Goal: Information Seeking & Learning: Learn about a topic

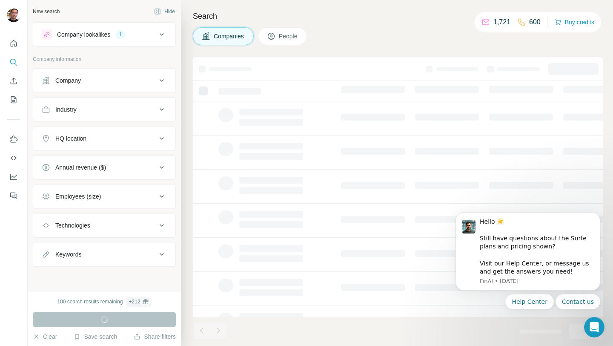
click at [161, 140] on icon at bounding box center [162, 138] width 10 height 10
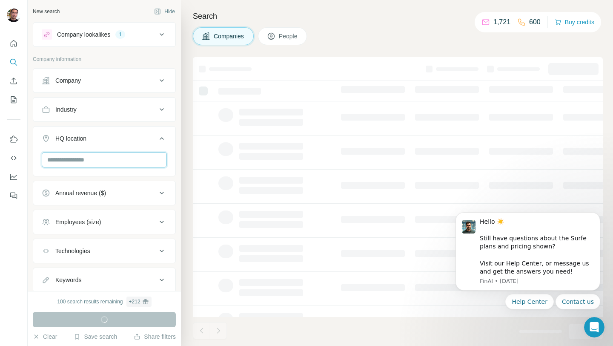
click at [116, 162] on input "text" at bounding box center [104, 159] width 125 height 15
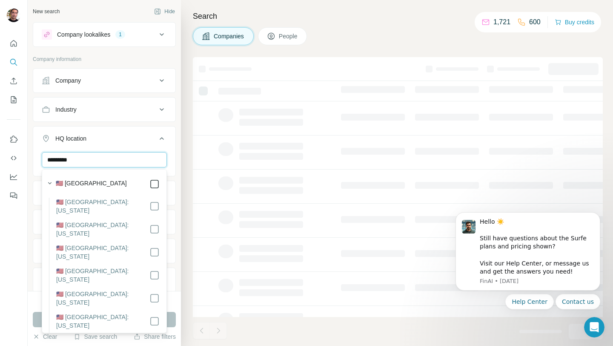
type input "*********"
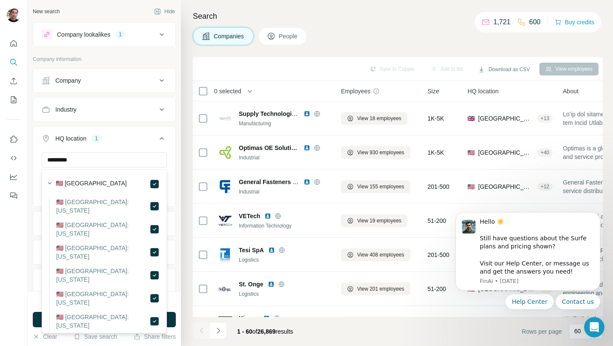
click at [160, 109] on icon at bounding box center [162, 109] width 4 height 3
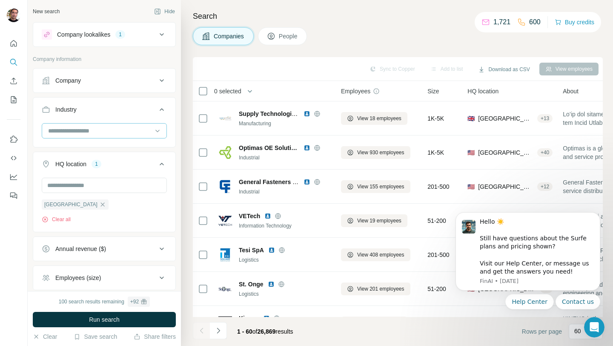
click at [126, 128] on input at bounding box center [99, 130] width 105 height 9
click at [186, 97] on div "Search Companies People Sync to Copper Add to list Download as CSV View employe…" at bounding box center [397, 173] width 432 height 346
click at [91, 131] on input at bounding box center [99, 130] width 105 height 9
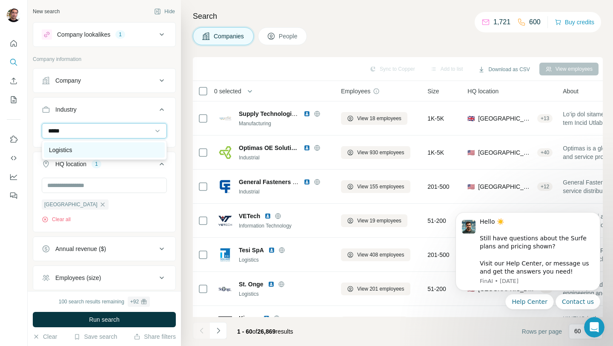
type input "*****"
click at [71, 146] on p "Logistics" at bounding box center [60, 150] width 23 height 9
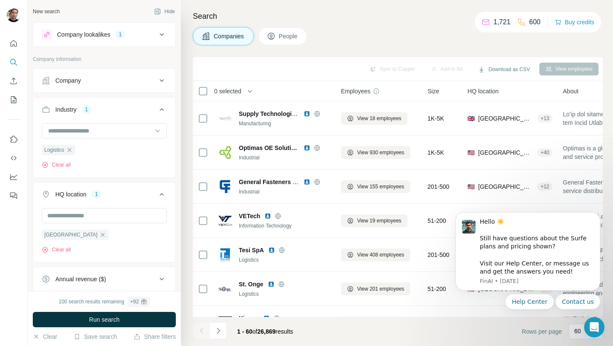
click at [160, 81] on icon at bounding box center [162, 80] width 10 height 10
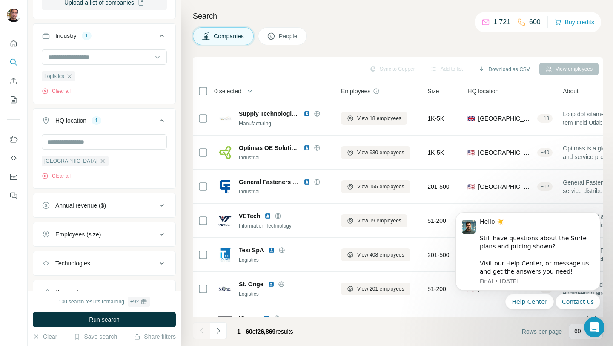
scroll to position [215, 0]
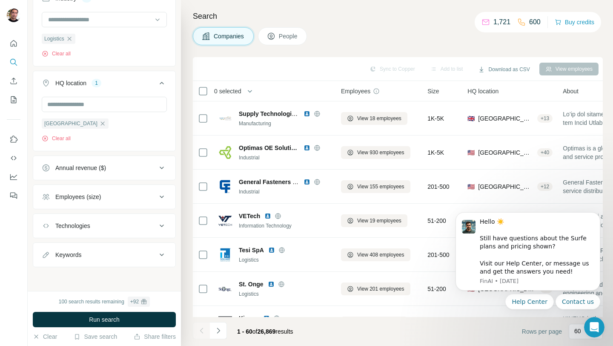
click at [163, 168] on icon at bounding box center [162, 168] width 10 height 10
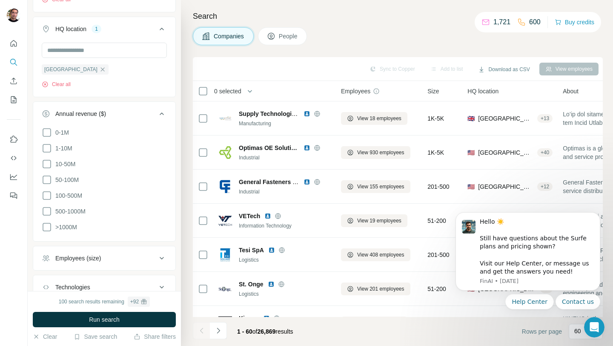
scroll to position [275, 0]
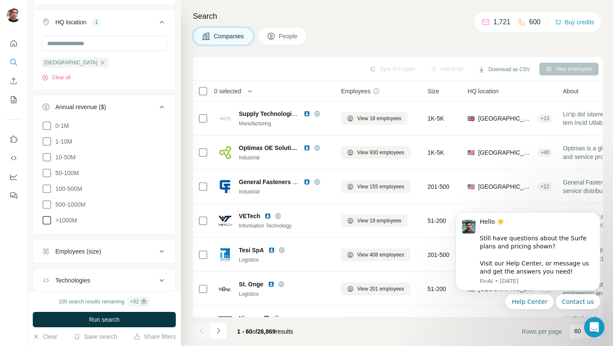
click at [47, 220] on icon at bounding box center [47, 220] width 10 height 10
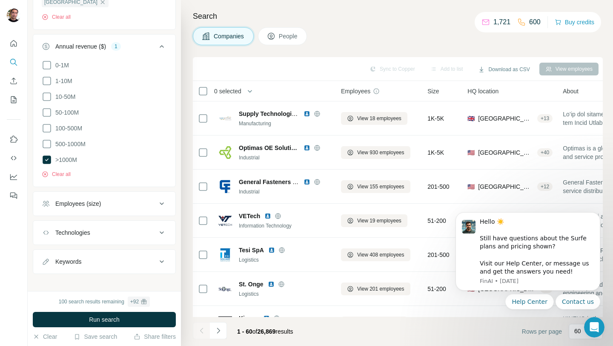
scroll to position [341, 0]
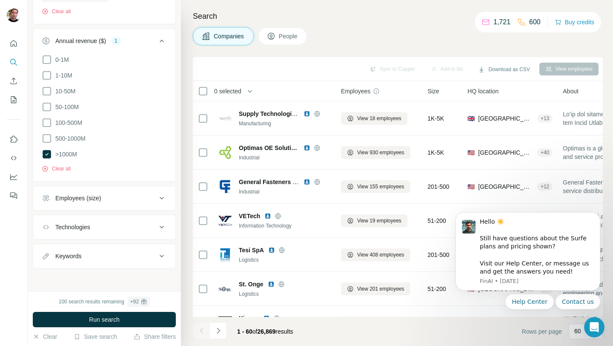
click at [132, 226] on div "Technologies" at bounding box center [99, 227] width 115 height 9
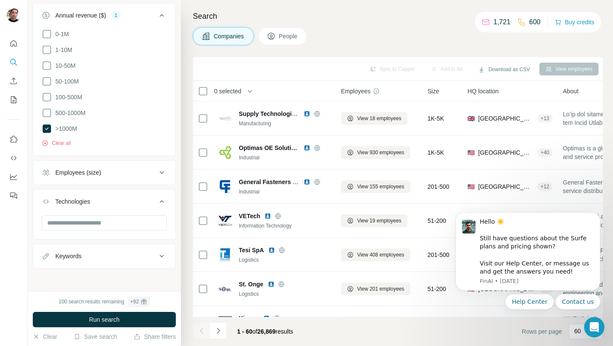
click at [113, 260] on button "Keywords" at bounding box center [104, 256] width 142 height 20
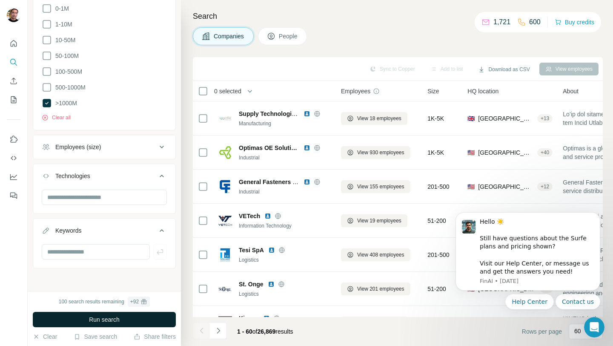
click at [89, 321] on span "Run search" at bounding box center [104, 319] width 31 height 9
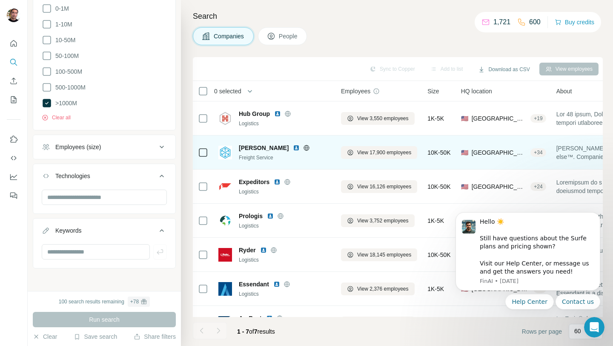
scroll to position [23, 0]
